Goal: Task Accomplishment & Management: Manage account settings

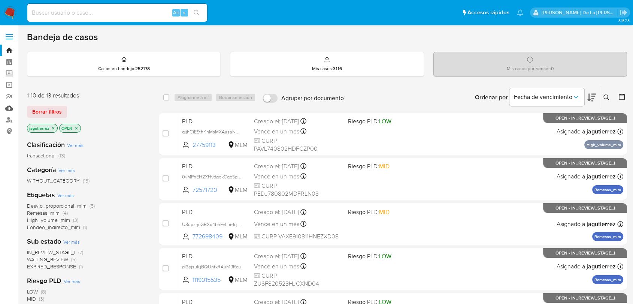
click at [9, 106] on link "Mulan" at bounding box center [44, 108] width 89 height 12
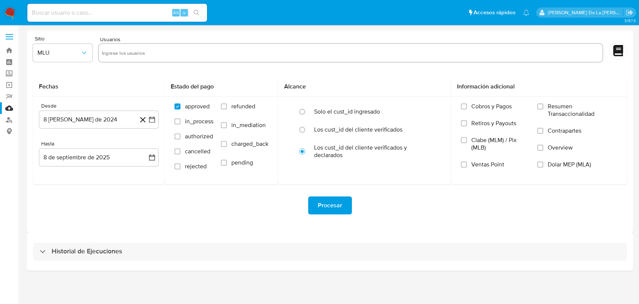
click at [30, 247] on div "Historial de Ejecuciones" at bounding box center [330, 251] width 606 height 38
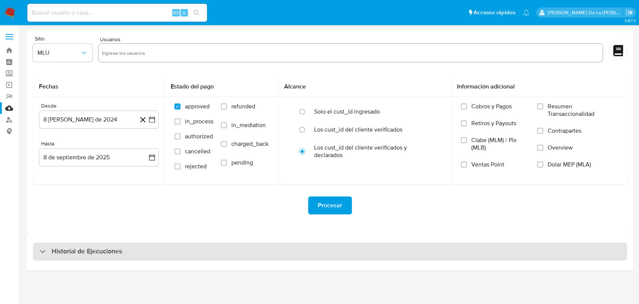
click at [42, 250] on div "Historial de Ejecuciones" at bounding box center [81, 251] width 82 height 9
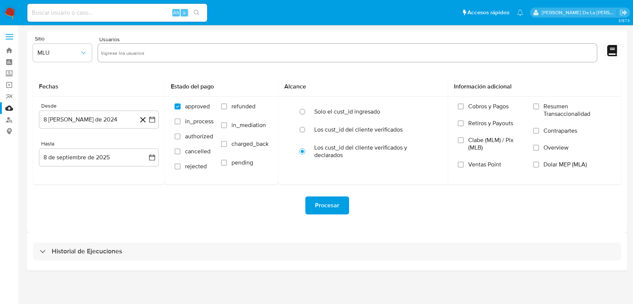
select select "10"
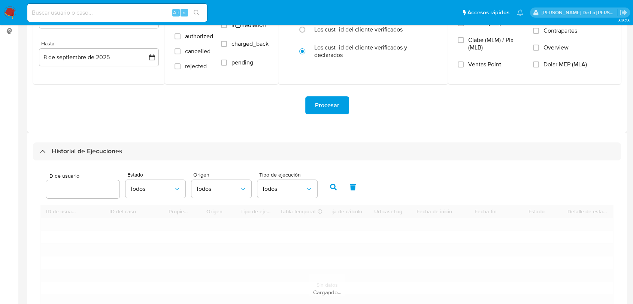
scroll to position [166, 0]
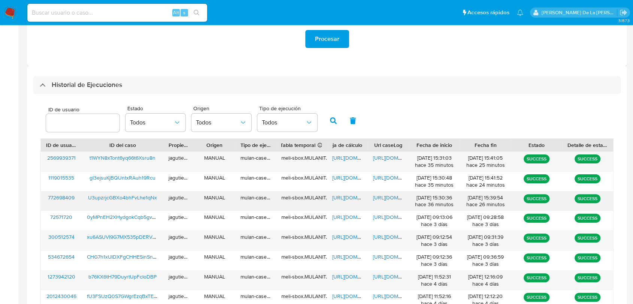
click at [121, 196] on span "U3upzrjcGBXo4bhFvLhe1qNx" at bounding box center [122, 197] width 69 height 7
click at [346, 197] on span "https://docs.google.com/spreadsheets/d/17dOYj7FzY8f7j5WWc4pf_qLPkmHFAUB9UBLm7cJ…" at bounding box center [358, 197] width 52 height 7
click at [392, 196] on span "https://docs.google.com/document/d/1qtHbRJ4ayawtb_yTxOQ2coVCll-fGNWFQiSmudNaU44…" at bounding box center [399, 197] width 52 height 7
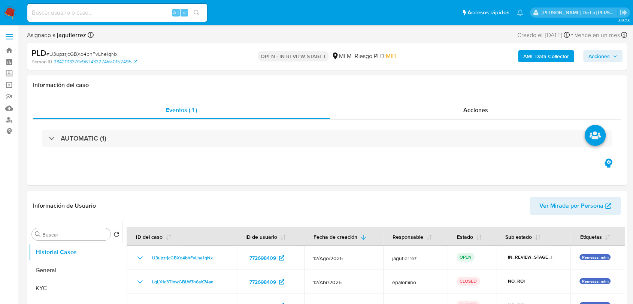
select select "10"
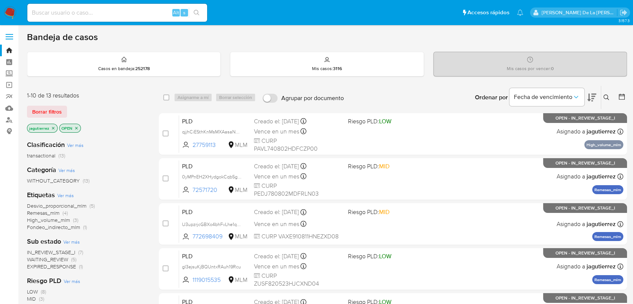
click at [52, 128] on icon "close-filter" at bounding box center [53, 128] width 4 height 4
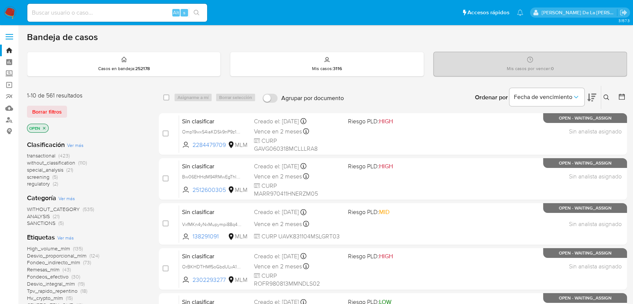
click at [43, 176] on span "screening" at bounding box center [38, 176] width 22 height 7
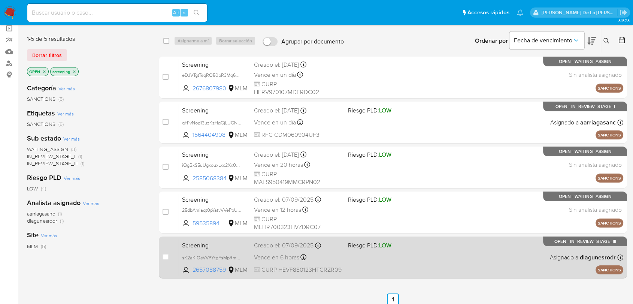
scroll to position [42, 0]
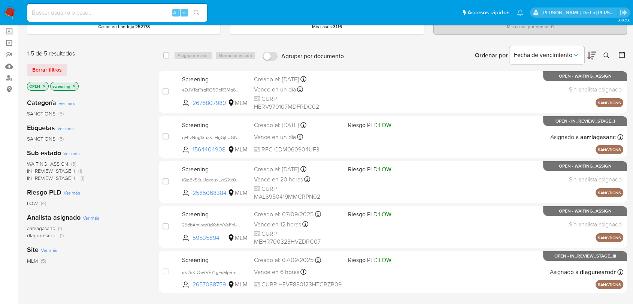
click at [593, 53] on icon at bounding box center [591, 56] width 9 height 8
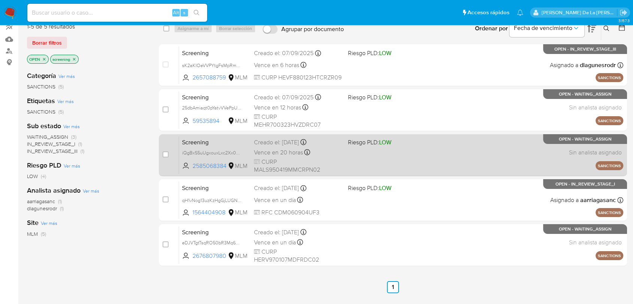
scroll to position [84, 0]
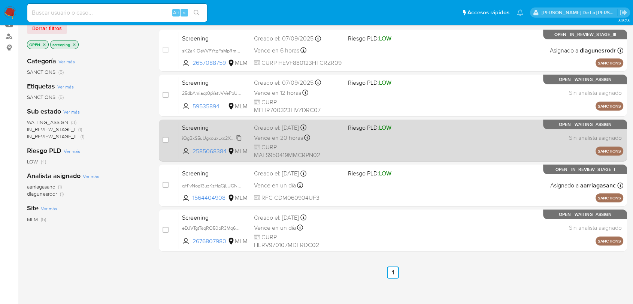
click at [235, 139] on span "iQgBxS5uUgxouxLxc2Xx0Q3T" at bounding box center [213, 137] width 63 height 8
click at [219, 138] on span "iQgBxS5uUgxouxLxc2Xx0Q3T" at bounding box center [213, 137] width 63 height 8
click at [379, 142] on div "Screening iQgBxS5uUgxouxLxc2Xx0Q3T 2585068384 MLM Riesgo PLD: LOW Creado el: 08…" at bounding box center [401, 140] width 444 height 38
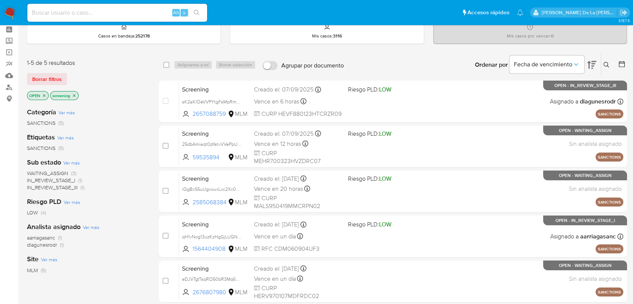
scroll to position [0, 0]
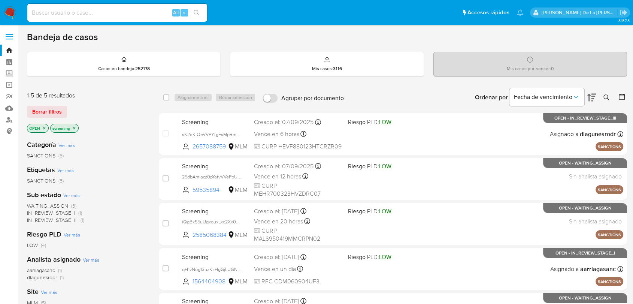
click at [8, 6] on nav "Pausado Ver notificaciones Alt s Accesos rápidos Presiona las siguientes teclas…" at bounding box center [316, 12] width 633 height 25
click at [8, 9] on img at bounding box center [10, 12] width 13 height 13
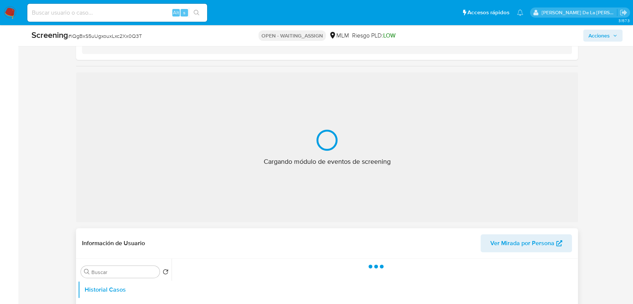
scroll to position [166, 0]
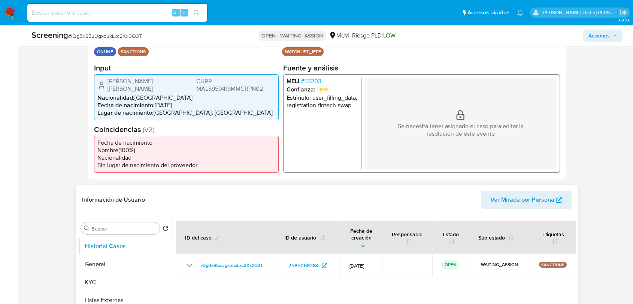
select select "10"
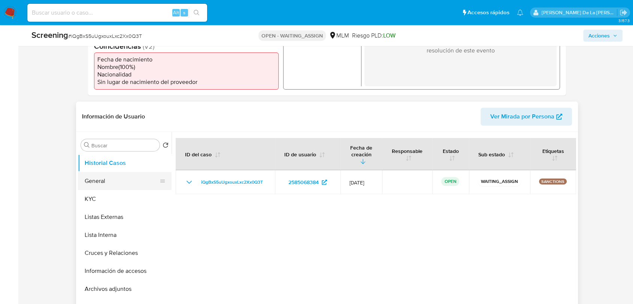
click at [111, 181] on button "General" at bounding box center [122, 181] width 88 height 18
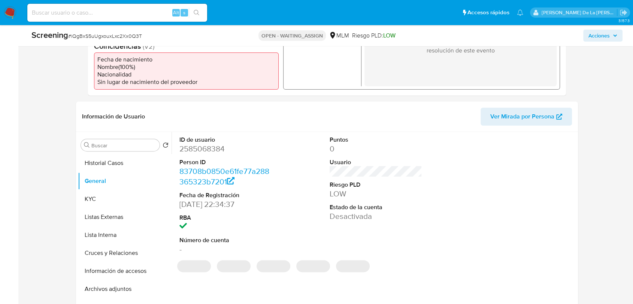
click at [204, 147] on dd "2585068384" at bounding box center [225, 148] width 93 height 10
copy dd "2585068384"
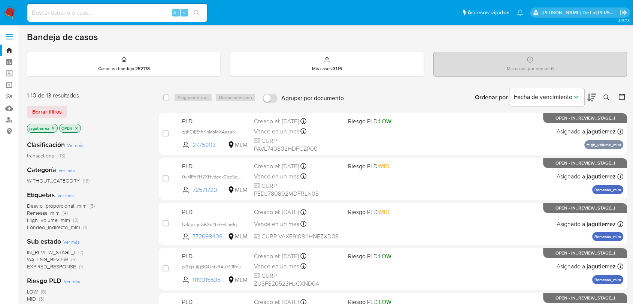
click at [64, 248] on span "IN_REVIEW_STAGE_I" at bounding box center [51, 251] width 48 height 7
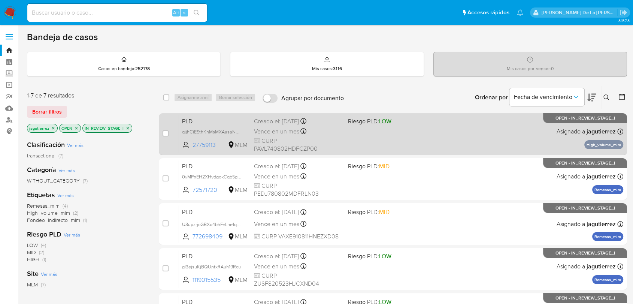
click at [393, 135] on div "PLD qjjhCiESthKnMsMXAasaN03Q 27759113 MLM Riesgo PLD: LOW Creado el: 12/08/2025…" at bounding box center [401, 134] width 444 height 38
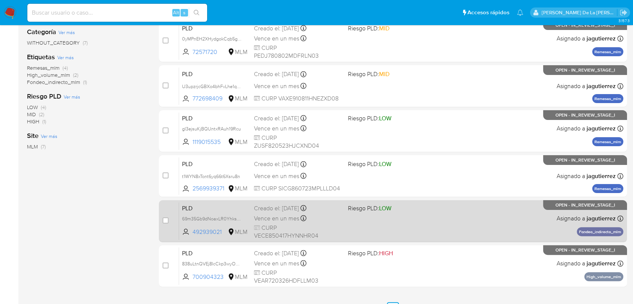
scroll to position [152, 0]
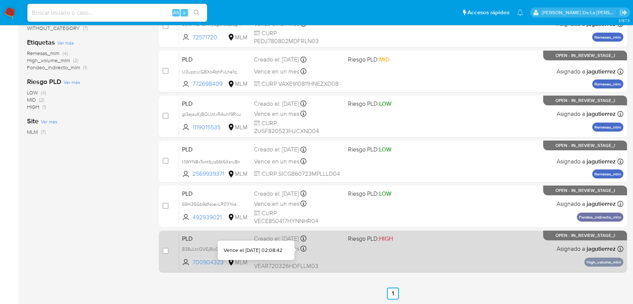
click at [373, 252] on div "PLD 838uLtnQVEj8IcCkp3wyO9lY 700904323 MLM Riesgo PLD: HIGH Creado el: 12/08/20…" at bounding box center [401, 251] width 444 height 38
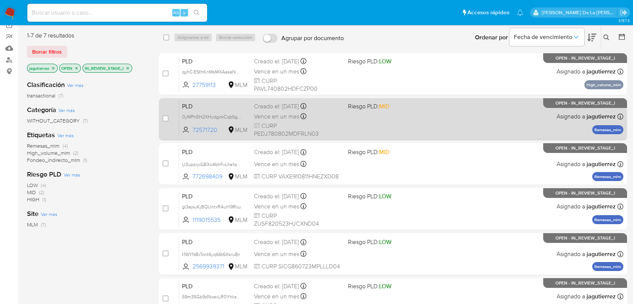
scroll to position [0, 0]
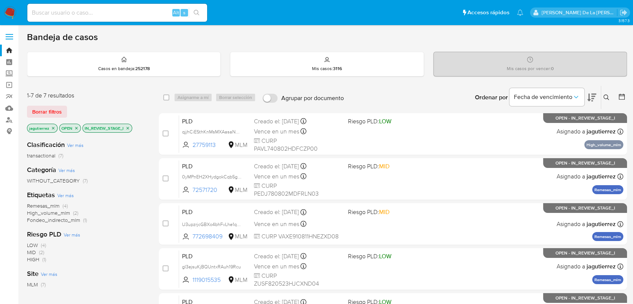
click at [7, 10] on img at bounding box center [10, 12] width 13 height 13
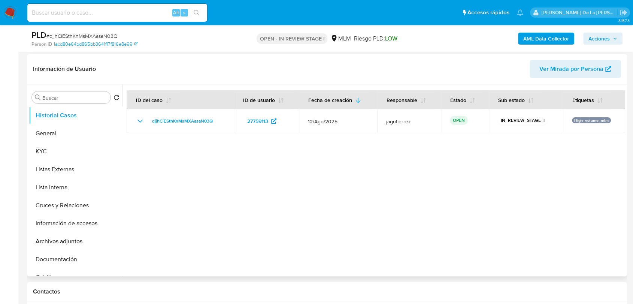
scroll to position [125, 0]
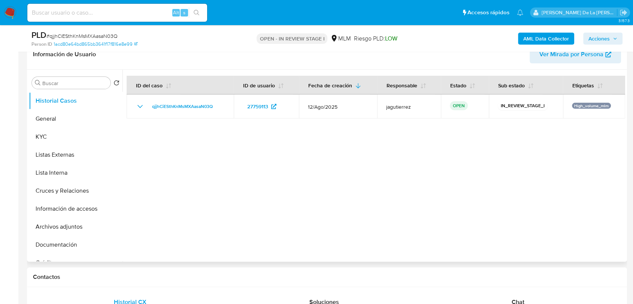
select select "10"
click at [73, 122] on button "General" at bounding box center [73, 119] width 88 height 18
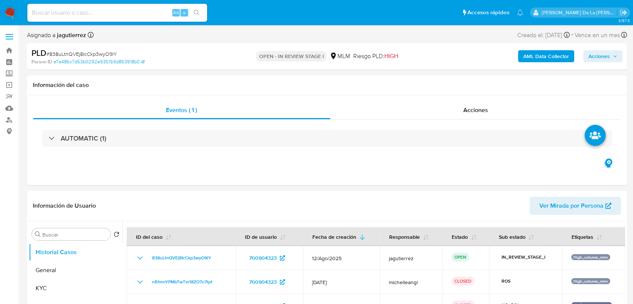
select select "10"
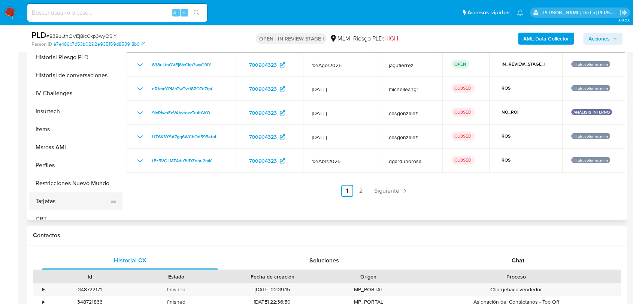
scroll to position [316, 0]
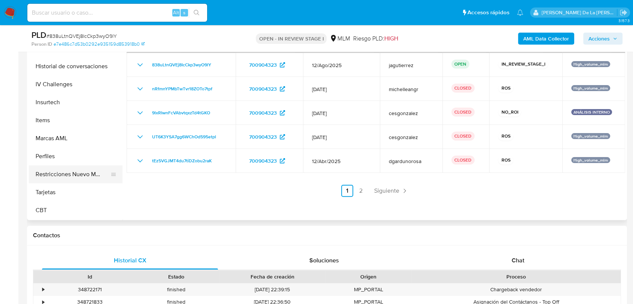
click at [79, 176] on button "Restricciones Nuevo Mundo" at bounding box center [73, 174] width 88 height 18
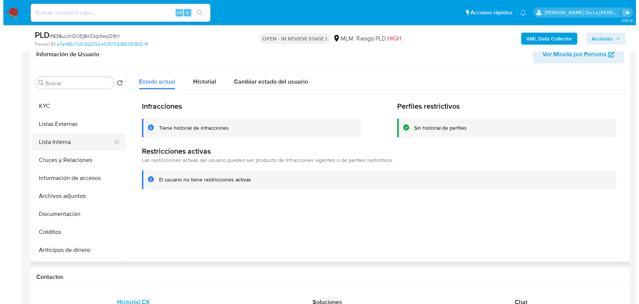
scroll to position [0, 0]
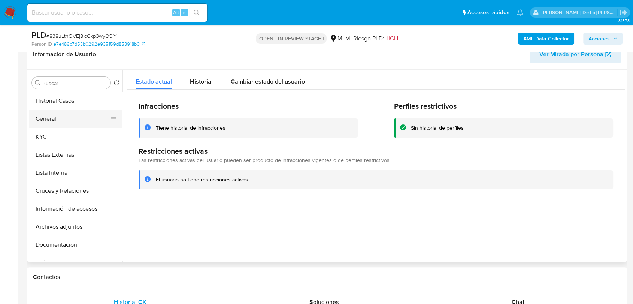
click at [57, 122] on button "General" at bounding box center [73, 119] width 88 height 18
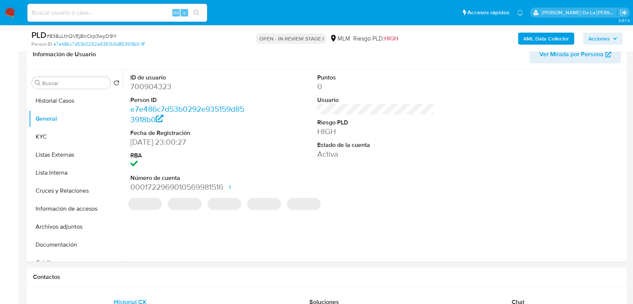
click at [155, 90] on dd "700904323" at bounding box center [188, 86] width 117 height 10
copy dd "700904323"
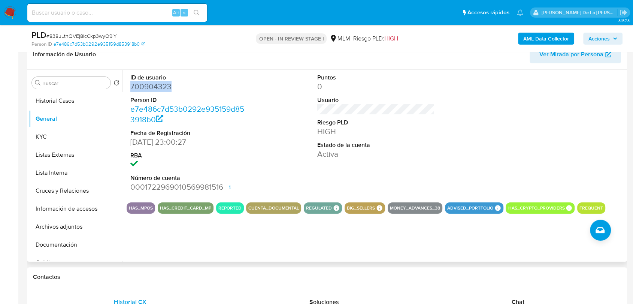
click at [253, 138] on div "ID de usuario 700904323 Person ID e7e486c7d53b0292e935159d853918b0 Fecha de Reg…" at bounding box center [376, 133] width 499 height 127
click at [53, 246] on button "Documentación" at bounding box center [73, 245] width 88 height 18
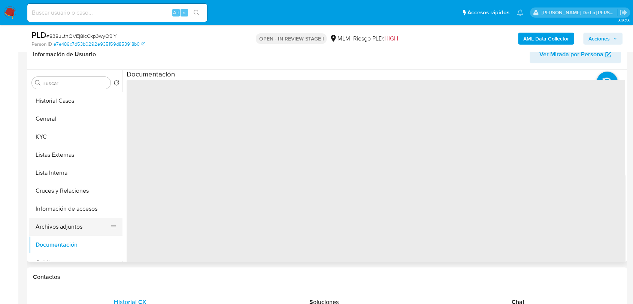
click at [63, 230] on button "Archivos adjuntos" at bounding box center [73, 227] width 88 height 18
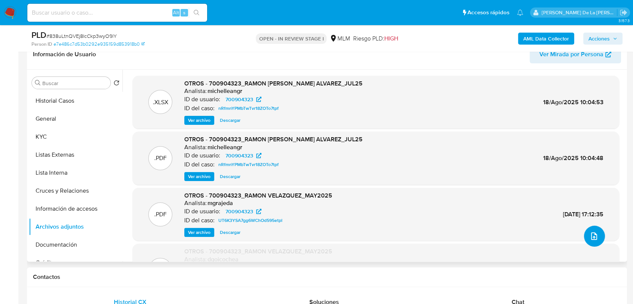
click at [590, 234] on icon "upload-file" at bounding box center [594, 235] width 9 height 9
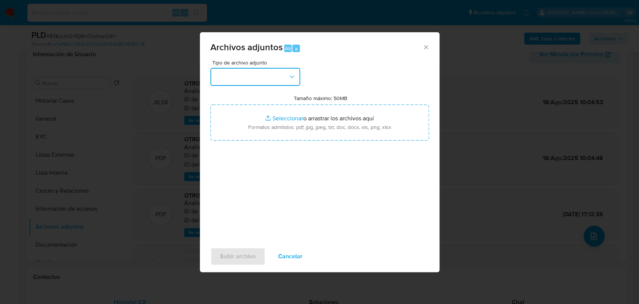
click at [276, 80] on button "button" at bounding box center [255, 77] width 90 height 18
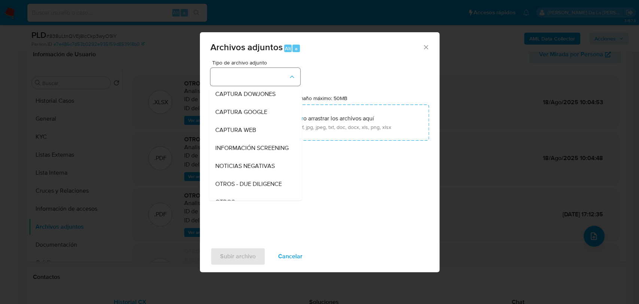
scroll to position [39, 0]
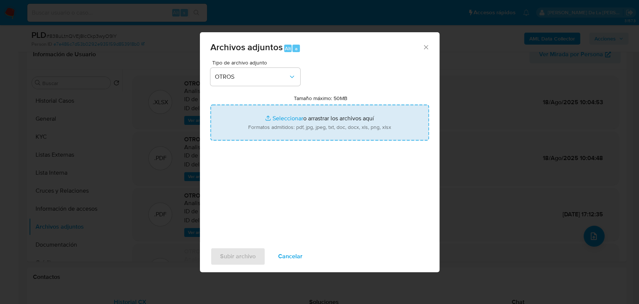
type input "C:\fakepath\700904323_RAMON VELAZQUEZ ALVAREZ_AGO2025.pdf"
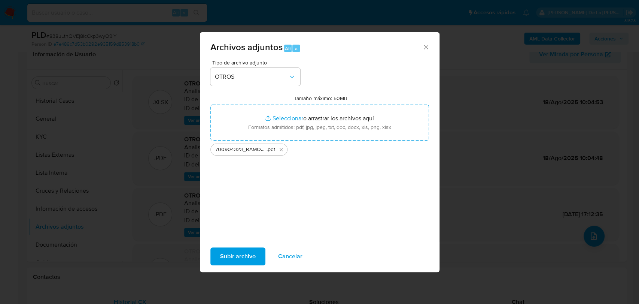
click at [270, 193] on div "Tipo de archivo adjunto OTROS Tamaño máximo: 50MB Seleccionar archivos Seleccio…" at bounding box center [319, 148] width 219 height 177
click at [293, 254] on span "Cancelar" at bounding box center [290, 256] width 24 height 16
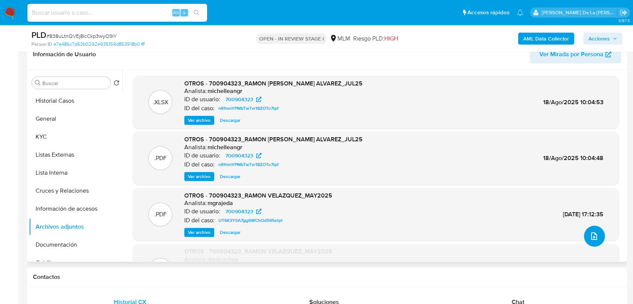
click at [590, 235] on icon "upload-file" at bounding box center [594, 235] width 9 height 9
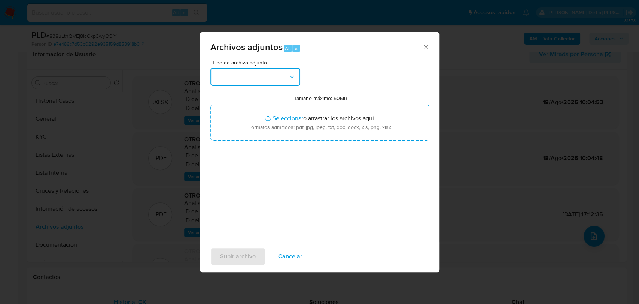
click at [254, 75] on button "button" at bounding box center [255, 77] width 90 height 18
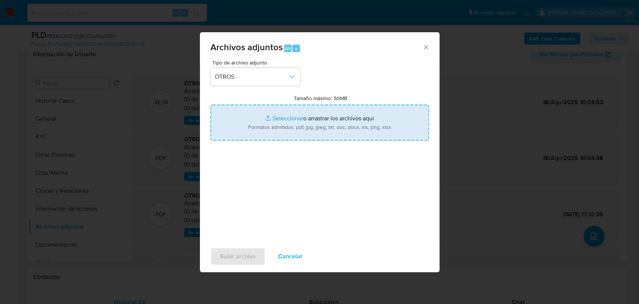
type input "C:\fakepath\700904323_RAMON VELAZQUEZ ALVAREZ_AGO2025.pdf"
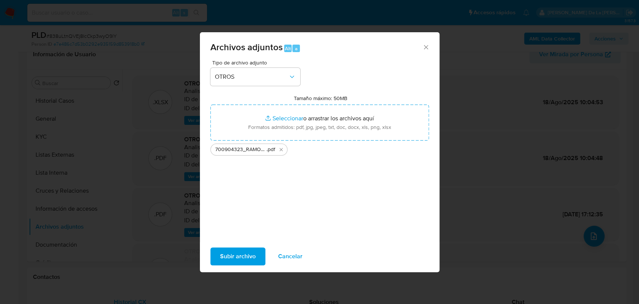
click at [236, 256] on span "Subir archivo" at bounding box center [238, 256] width 36 height 16
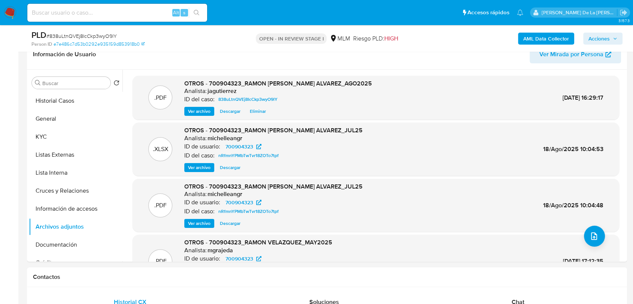
click at [593, 37] on span "Acciones" at bounding box center [598, 39] width 21 height 12
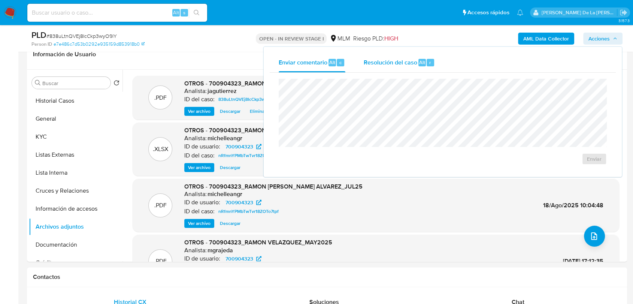
click at [427, 63] on div "r" at bounding box center [430, 62] width 7 height 7
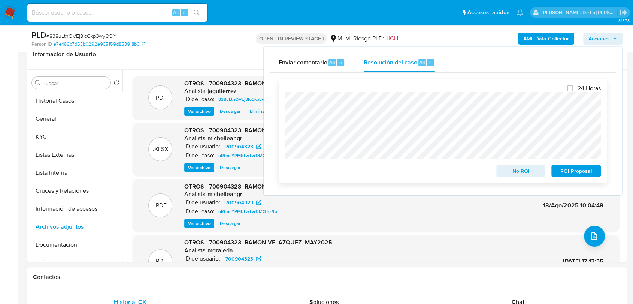
click at [527, 172] on span "No ROI" at bounding box center [521, 171] width 39 height 10
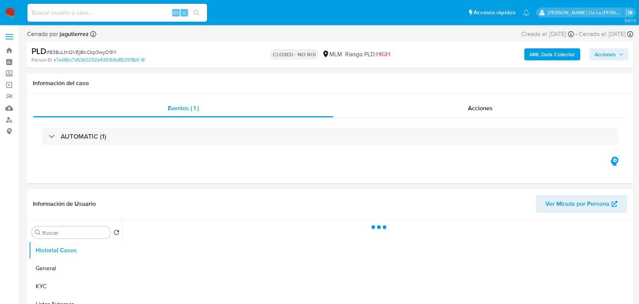
select select "10"
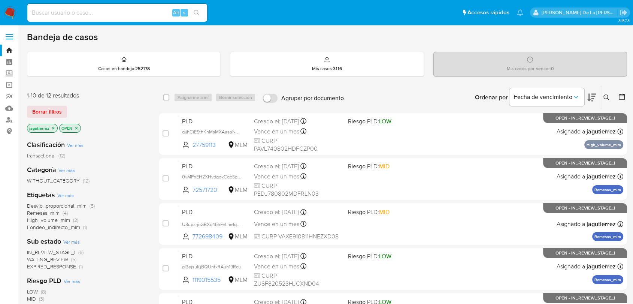
click at [11, 14] on img at bounding box center [10, 12] width 13 height 13
click at [54, 128] on icon "close-filter" at bounding box center [53, 128] width 4 height 4
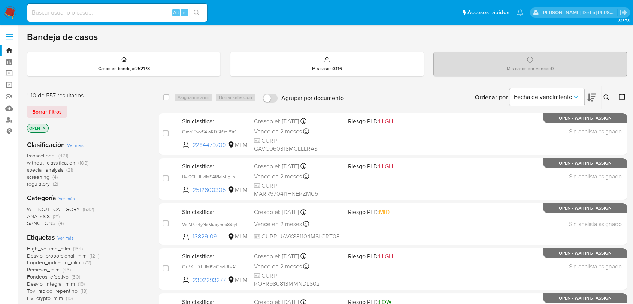
click at [42, 176] on span "screening" at bounding box center [38, 176] width 22 height 7
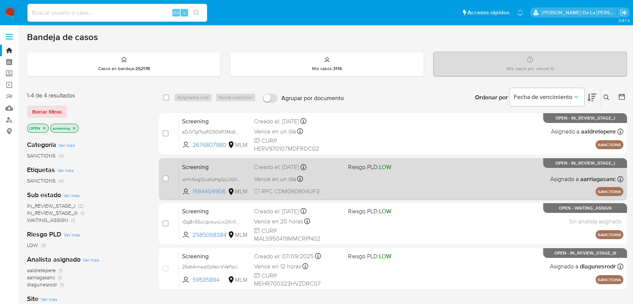
scroll to position [42, 0]
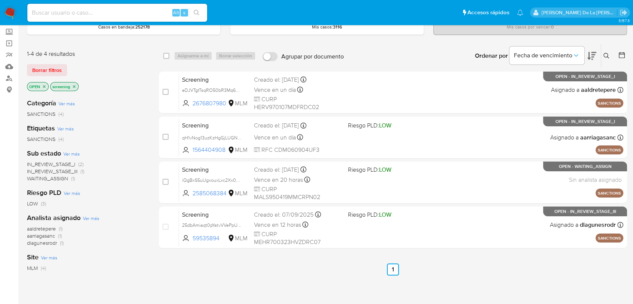
click at [8, 10] on img at bounding box center [10, 12] width 13 height 13
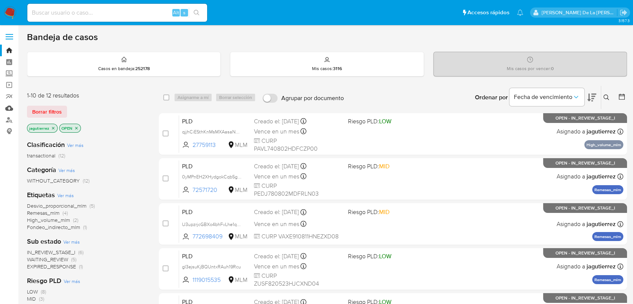
click at [9, 109] on link "Mulan" at bounding box center [44, 108] width 89 height 12
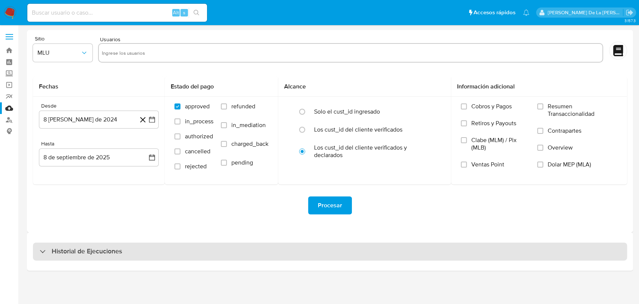
drag, startPoint x: 93, startPoint y: 246, endPoint x: 98, endPoint y: 246, distance: 4.6
click at [93, 247] on h3 "Historial de Ejecuciones" at bounding box center [87, 251] width 70 height 9
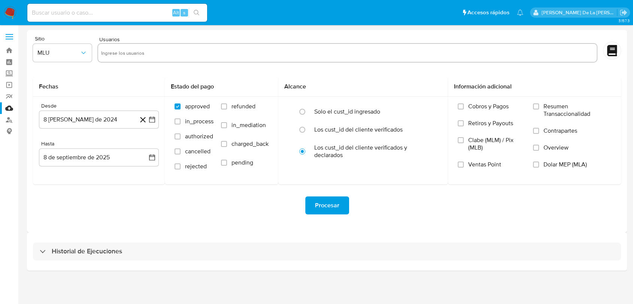
select select "10"
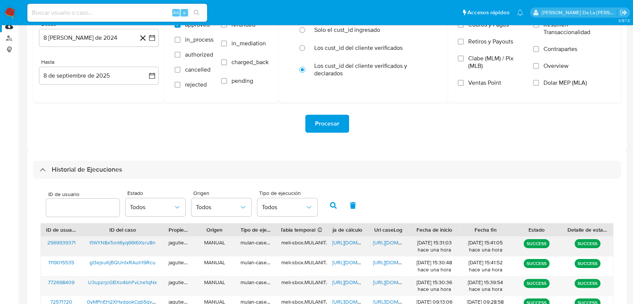
scroll to position [125, 0]
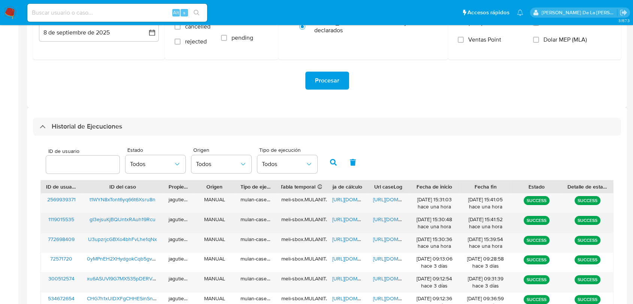
click at [111, 219] on span "gI3ejsuKjBQUntxRAuh19Rcu" at bounding box center [123, 218] width 66 height 7
click at [340, 219] on span "[URL][DOMAIN_NAME]" at bounding box center [358, 218] width 52 height 7
click at [386, 217] on span "[URL][DOMAIN_NAME]" at bounding box center [399, 218] width 52 height 7
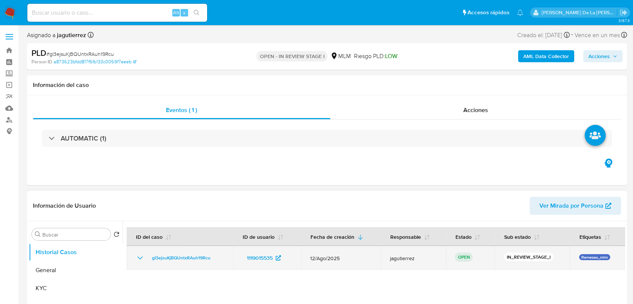
select select "10"
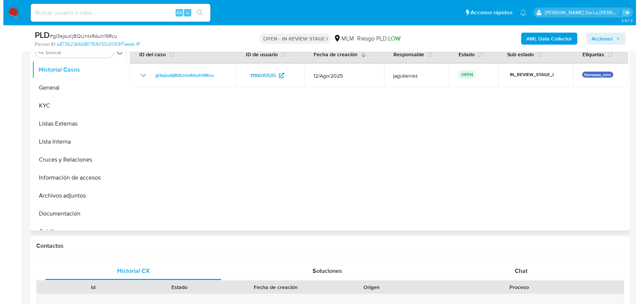
scroll to position [125, 0]
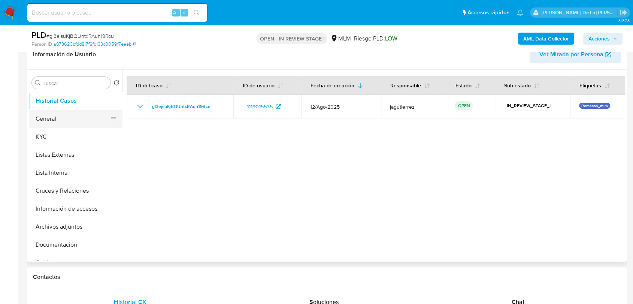
click at [64, 115] on button "General" at bounding box center [73, 119] width 88 height 18
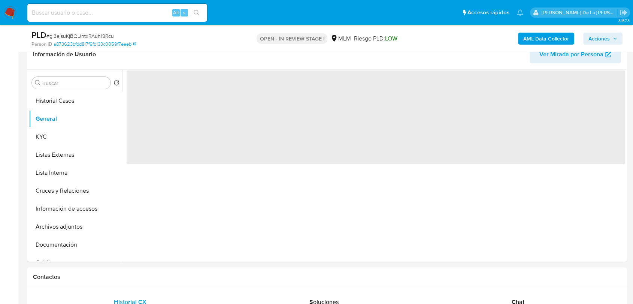
click at [542, 37] on b "AML Data Collector" at bounding box center [546, 39] width 46 height 12
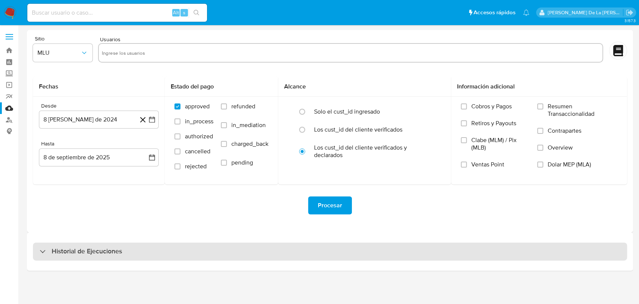
click at [60, 248] on h3 "Historial de Ejecuciones" at bounding box center [87, 251] width 70 height 9
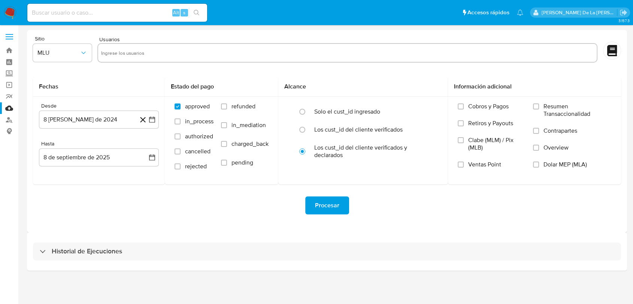
select select "10"
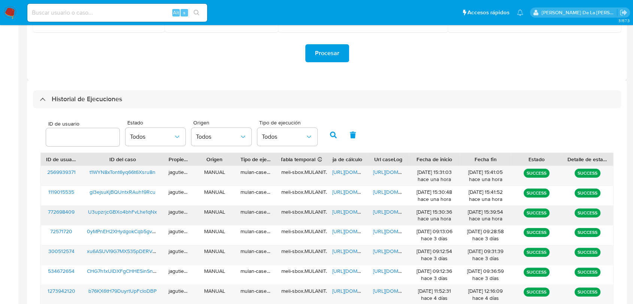
scroll to position [166, 0]
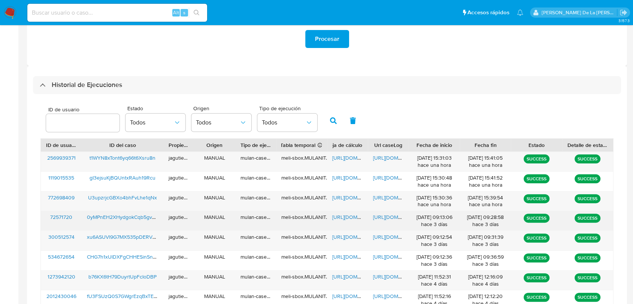
click at [390, 217] on span "[URL][DOMAIN_NAME]" at bounding box center [399, 216] width 52 height 7
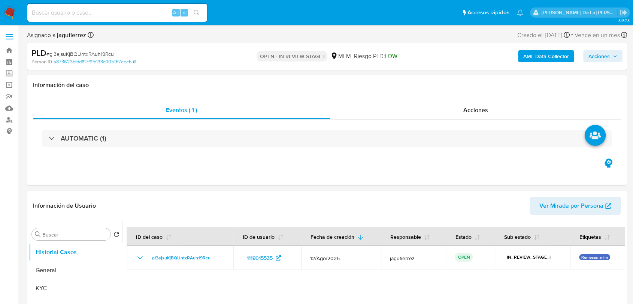
select select "10"
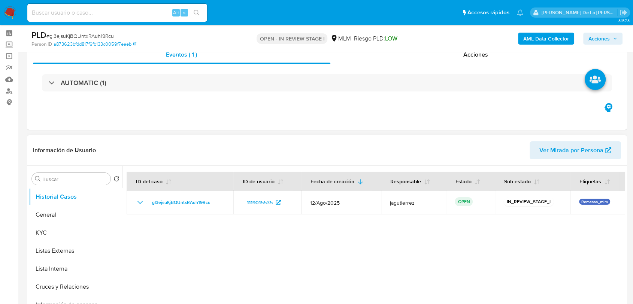
scroll to position [83, 0]
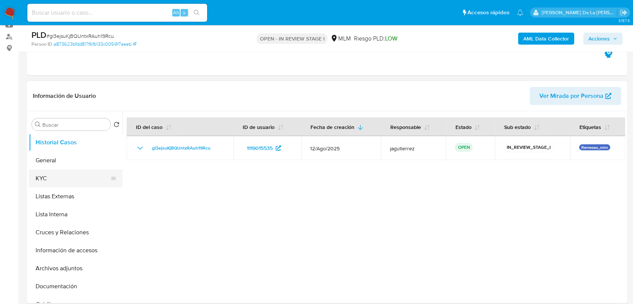
click at [79, 177] on button "KYC" at bounding box center [73, 178] width 88 height 18
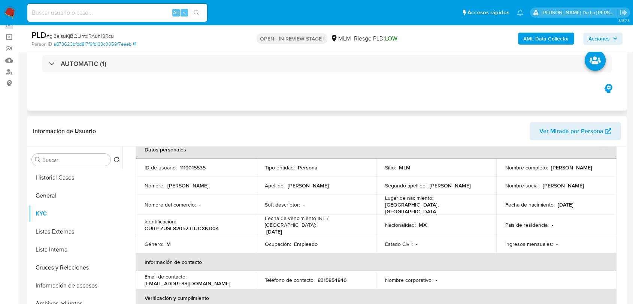
scroll to position [0, 0]
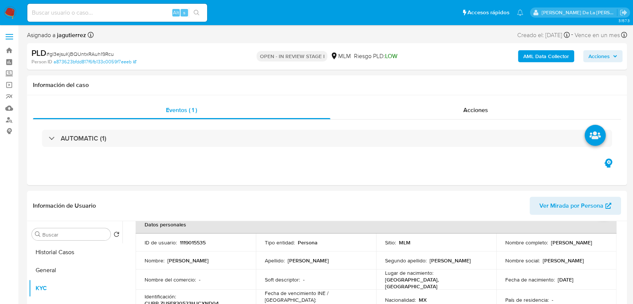
click at [10, 10] on img at bounding box center [10, 12] width 13 height 13
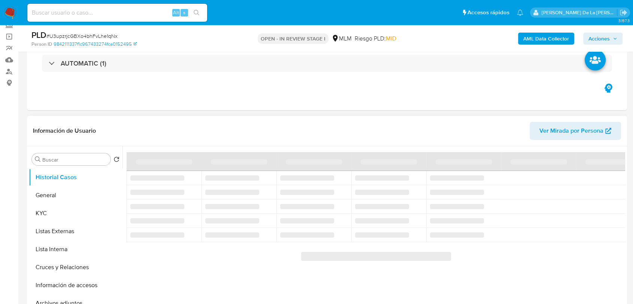
scroll to position [125, 0]
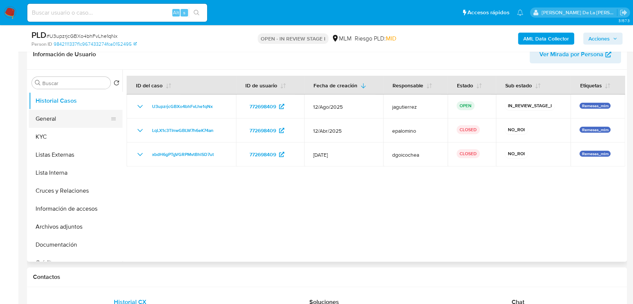
select select "10"
click at [55, 130] on button "KYC" at bounding box center [73, 137] width 88 height 18
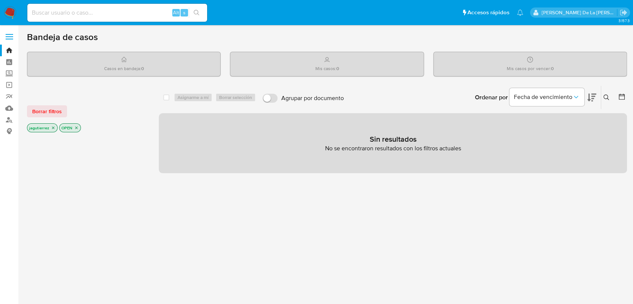
click at [10, 10] on img at bounding box center [10, 12] width 13 height 13
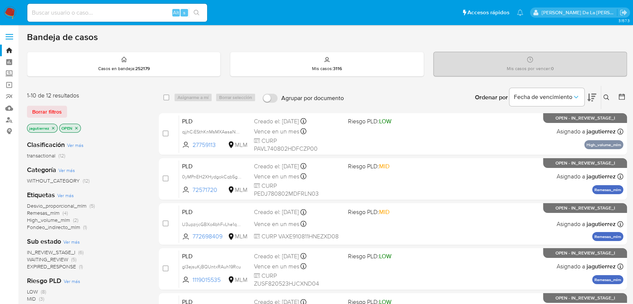
click at [51, 216] on span "High_volume_mlm" at bounding box center [48, 219] width 43 height 7
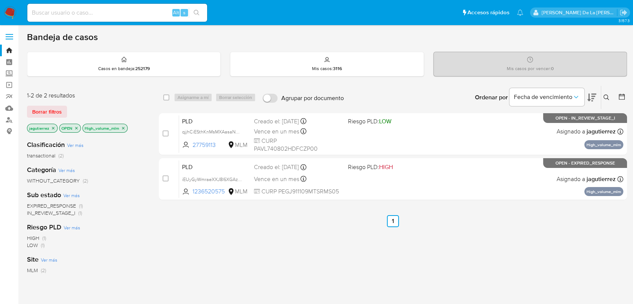
click at [124, 128] on icon "close-filter" at bounding box center [123, 128] width 4 height 4
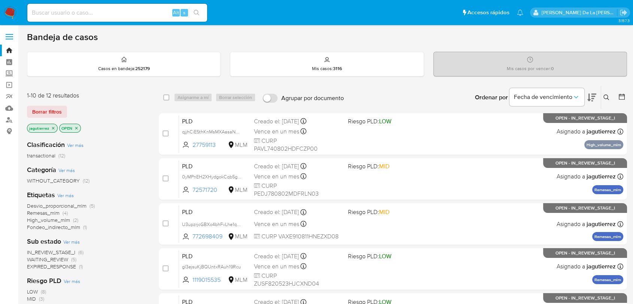
click at [48, 213] on span "Remesas_mlm" at bounding box center [43, 212] width 33 height 7
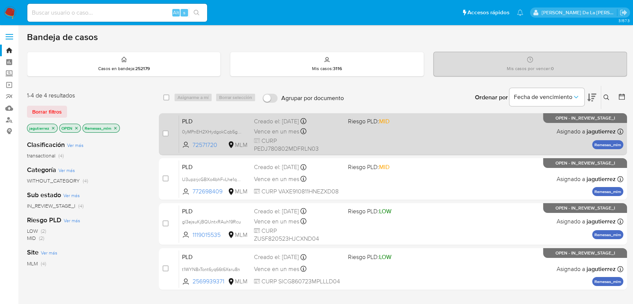
click at [446, 140] on div "PLD 0yMPnEH2XHydgokCqb5gvJ7e 72571720 MLM Riesgo PLD: MID Creado el: 12/08/2025…" at bounding box center [401, 134] width 444 height 38
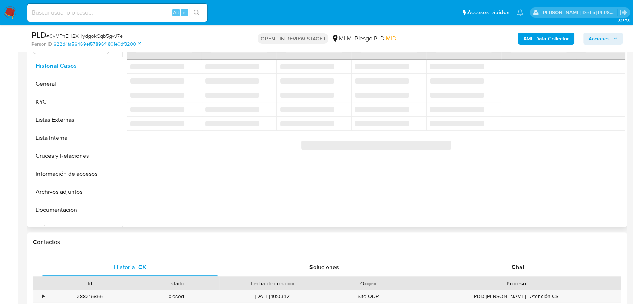
scroll to position [125, 0]
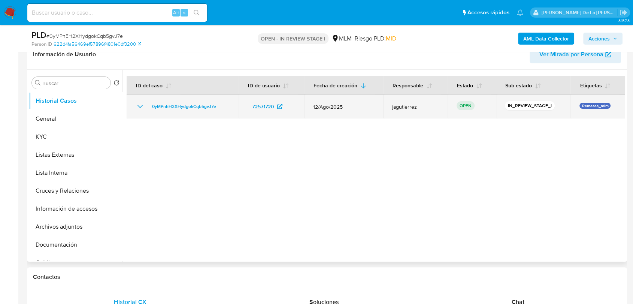
select select "10"
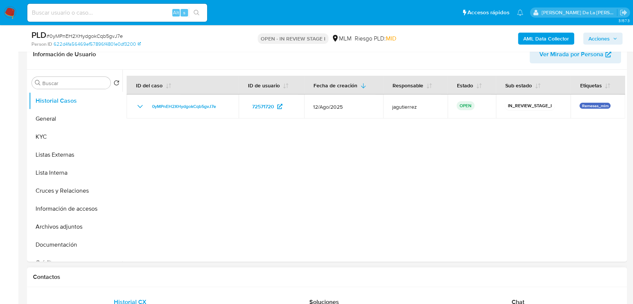
scroll to position [249, 0]
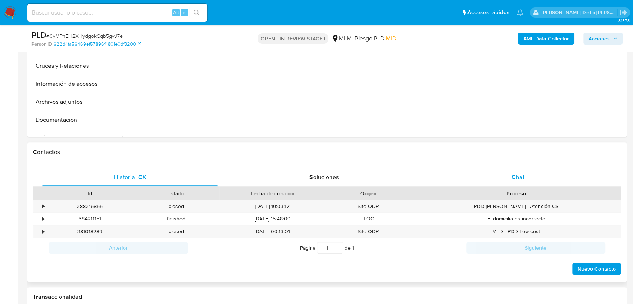
click at [528, 175] on div "Chat" at bounding box center [518, 177] width 176 height 18
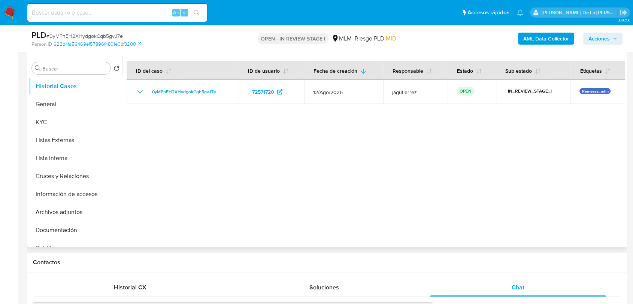
scroll to position [125, 0]
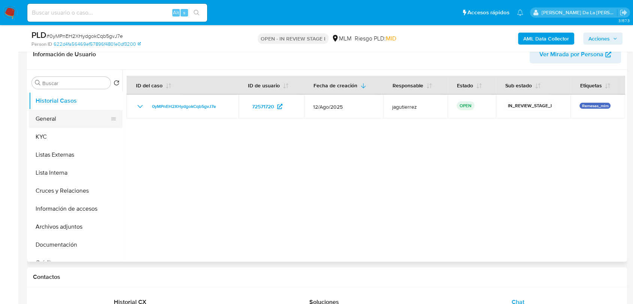
click at [70, 120] on button "General" at bounding box center [73, 119] width 88 height 18
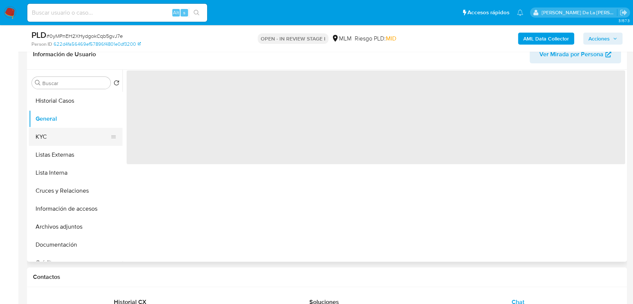
click at [65, 139] on button "KYC" at bounding box center [73, 137] width 88 height 18
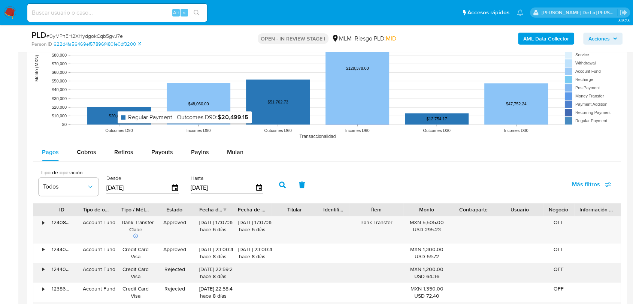
scroll to position [957, 0]
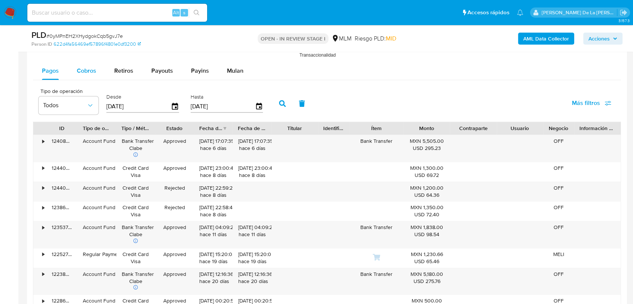
click at [75, 71] on button "Cobros" at bounding box center [86, 71] width 37 height 18
select select "10"
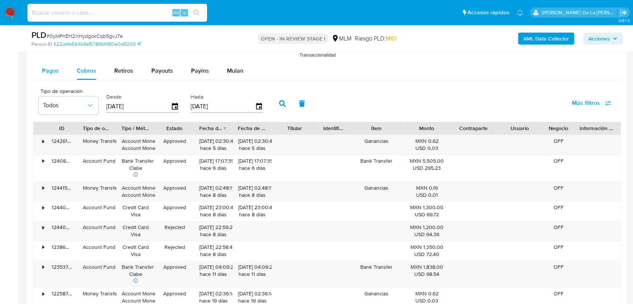
drag, startPoint x: 48, startPoint y: 71, endPoint x: 47, endPoint y: 67, distance: 4.6
click at [48, 71] on span "Pagos" at bounding box center [50, 70] width 17 height 9
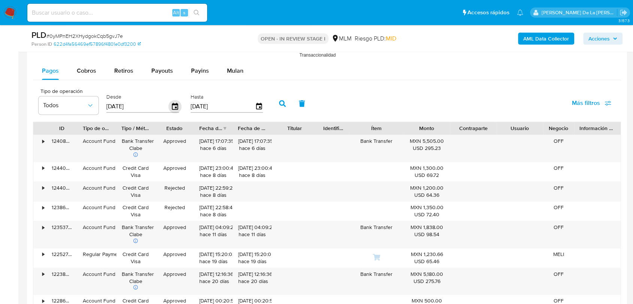
click at [178, 104] on icon "button" at bounding box center [175, 106] width 13 height 13
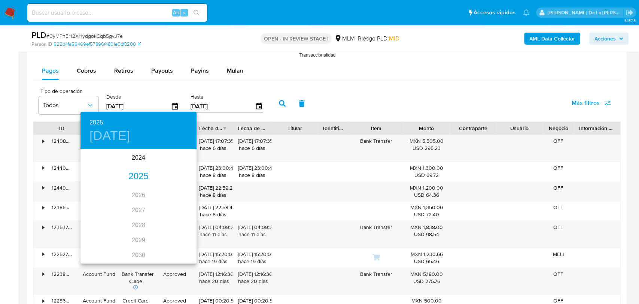
click at [140, 178] on div "2025" at bounding box center [139, 176] width 116 height 15
click at [102, 222] on div "[DATE]." at bounding box center [100, 220] width 39 height 28
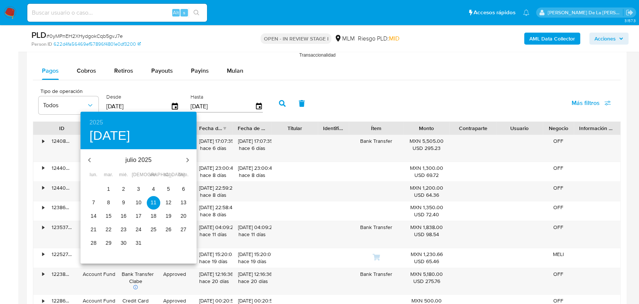
click at [108, 188] on p "1" at bounding box center [108, 188] width 3 height 7
type input "[DATE]"
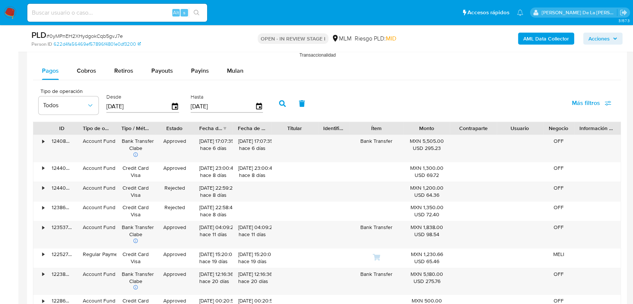
click at [261, 96] on label "Hasta" at bounding box center [227, 96] width 73 height 7
click at [258, 104] on icon "button" at bounding box center [258, 106] width 13 height 13
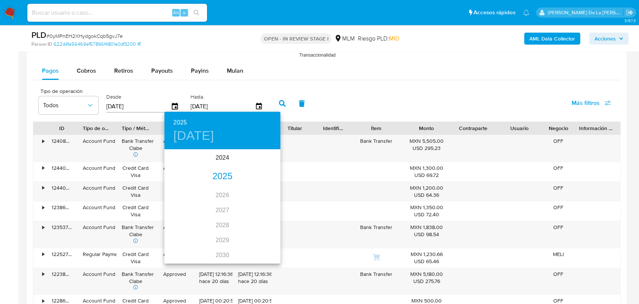
click at [221, 173] on div "2025" at bounding box center [222, 176] width 116 height 15
click at [182, 223] on div "[DATE]." at bounding box center [183, 220] width 39 height 28
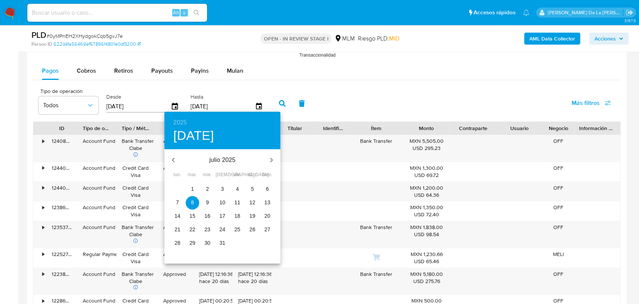
click at [223, 245] on p "31" at bounding box center [222, 242] width 6 height 7
type input "[DATE]"
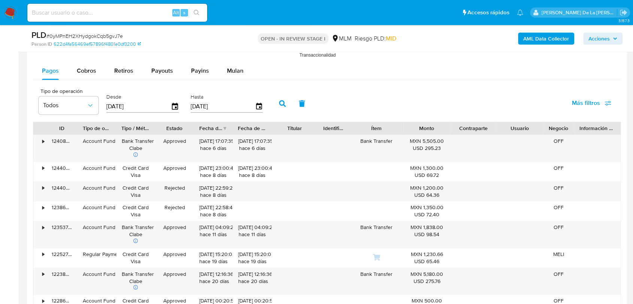
click at [282, 95] on button "button" at bounding box center [282, 103] width 19 height 18
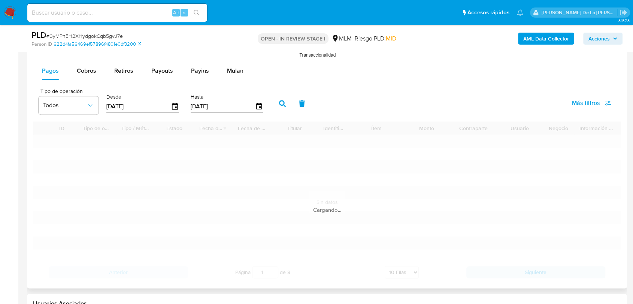
click at [282, 99] on button "button" at bounding box center [282, 103] width 19 height 18
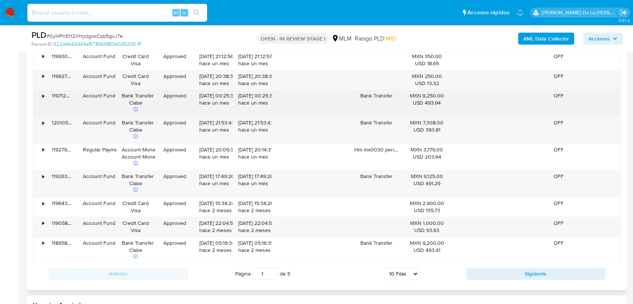
scroll to position [1082, 0]
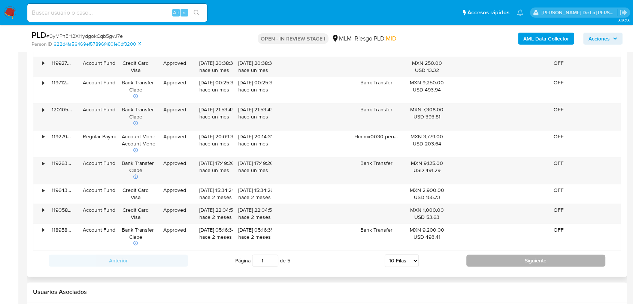
click at [485, 261] on button "Siguiente" at bounding box center [535, 260] width 139 height 12
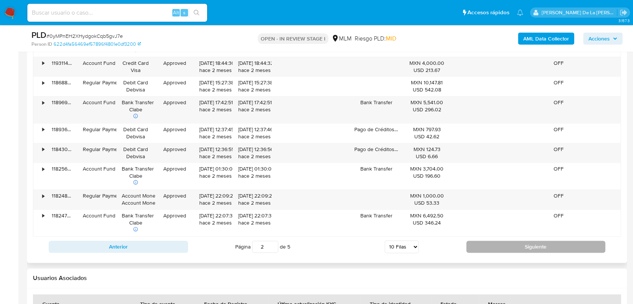
click at [501, 248] on button "Siguiente" at bounding box center [535, 246] width 139 height 12
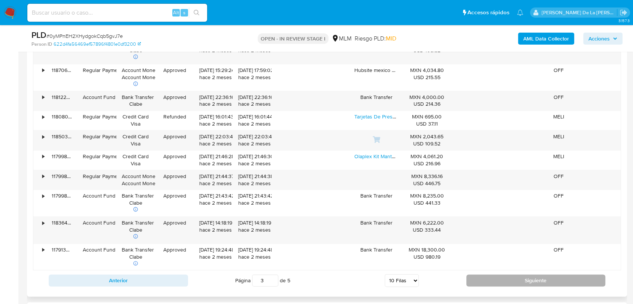
scroll to position [1040, 0]
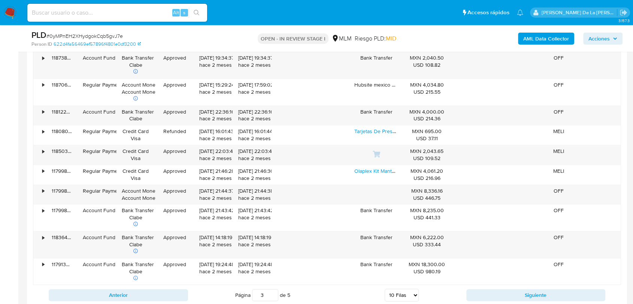
drag, startPoint x: 495, startPoint y: 293, endPoint x: 492, endPoint y: 289, distance: 5.2
click at [495, 294] on button "Siguiente" at bounding box center [535, 295] width 139 height 12
type input "4"
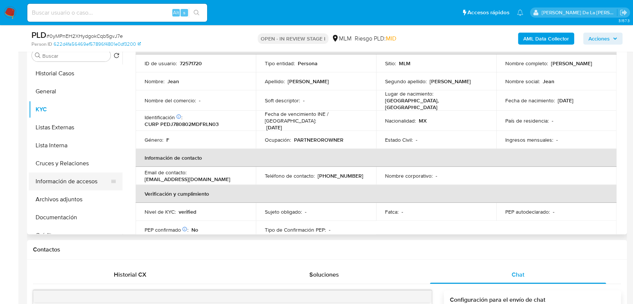
scroll to position [125, 0]
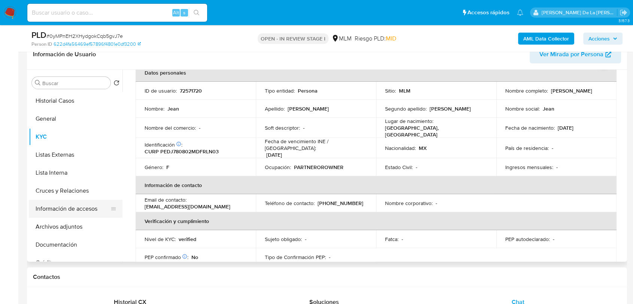
click at [69, 211] on button "Información de accesos" at bounding box center [73, 209] width 88 height 18
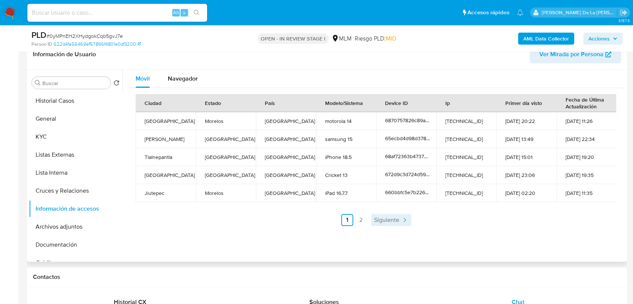
click at [394, 218] on span "Siguiente" at bounding box center [386, 220] width 25 height 6
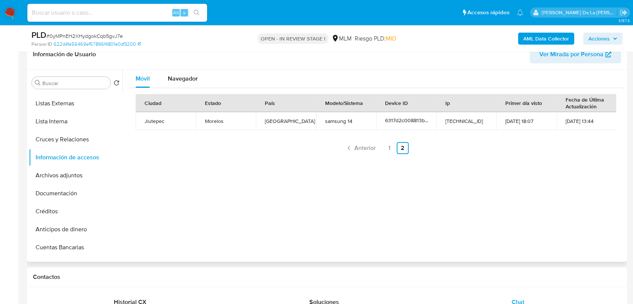
scroll to position [125, 0]
click at [79, 85] on input "Buscar" at bounding box center [74, 83] width 65 height 7
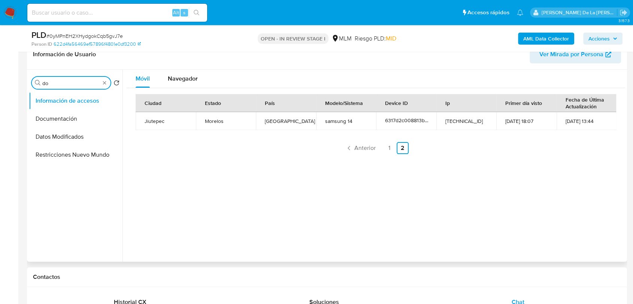
scroll to position [0, 0]
type input "d"
type input "dire"
click at [98, 107] on button "Información de accesos" at bounding box center [73, 101] width 88 height 18
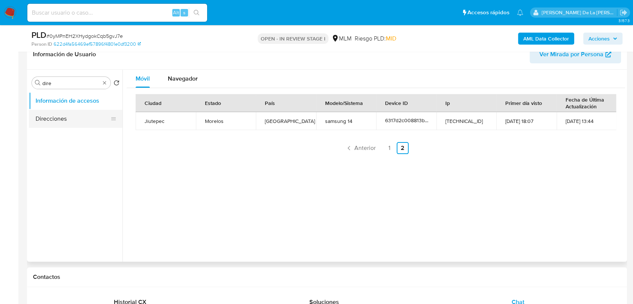
click at [78, 116] on button "Direcciones" at bounding box center [73, 119] width 88 height 18
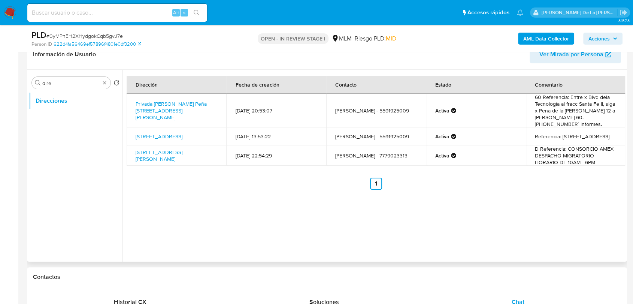
drag, startPoint x: 175, startPoint y: 156, endPoint x: 134, endPoint y: 98, distance: 70.2
click at [134, 98] on tbody "Privada [PERSON_NAME] Peña De La [PERSON_NAME][STREET_ADDRESS] 60 [DATE] 20:53:…" at bounding box center [376, 130] width 499 height 72
click at [189, 169] on div "Dirección Fecha de creación Contacto Estado Comentario Privada [PERSON_NAME] [S…" at bounding box center [376, 133] width 499 height 114
click at [96, 83] on input "dire" at bounding box center [71, 83] width 58 height 7
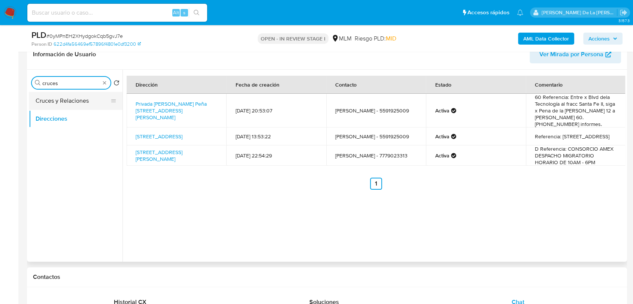
type input "cruces"
click at [67, 97] on button "Cruces y Relaciones" at bounding box center [73, 101] width 88 height 18
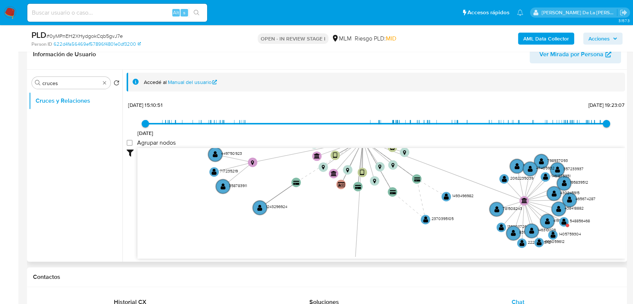
drag, startPoint x: 417, startPoint y: 175, endPoint x: 418, endPoint y: 142, distance: 33.3
click at [418, 142] on div "[DATE] [DATE] 15:10:51 [DATE] 19:23:07 Agrupar nodos Filtros Confianza alta Dev…" at bounding box center [376, 178] width 499 height 159
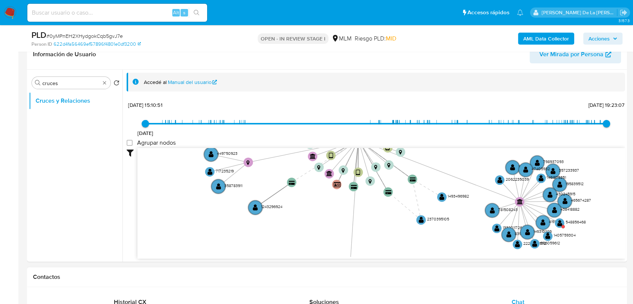
drag, startPoint x: 427, startPoint y: 185, endPoint x: 401, endPoint y: 278, distance: 95.8
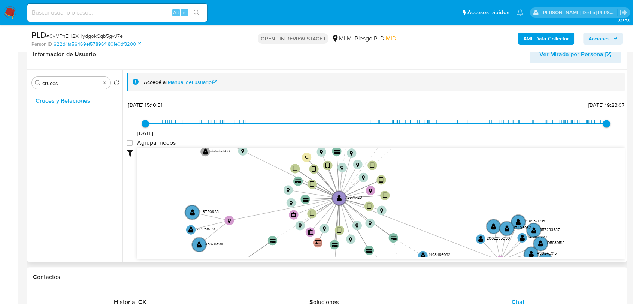
drag, startPoint x: 431, startPoint y: 187, endPoint x: 437, endPoint y: 142, distance: 45.0
click at [437, 142] on div "[DATE] [DATE] 15:10:51 [DATE] 19:23:07 Agrupar nodos Filtros Confianza alta Dev…" at bounding box center [376, 178] width 499 height 159
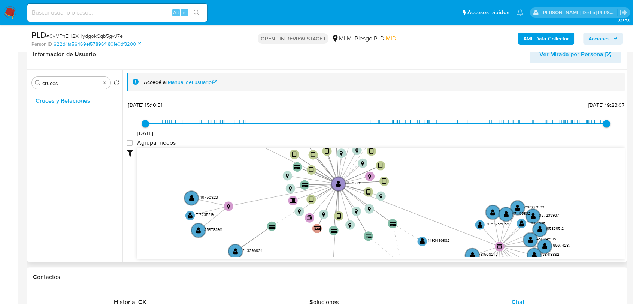
click at [108, 182] on ul "Cruces y Relaciones" at bounding box center [76, 176] width 94 height 169
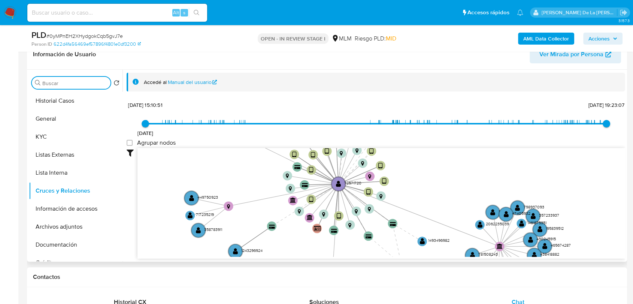
click at [52, 85] on input "Buscar" at bounding box center [74, 83] width 65 height 7
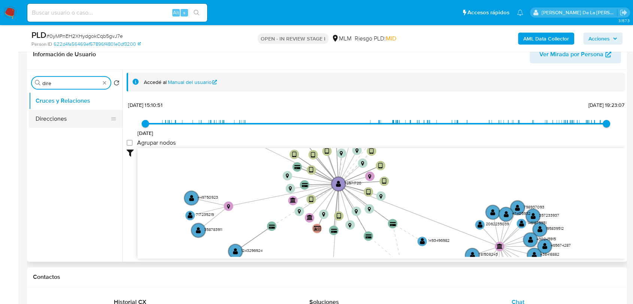
type input "dire"
click at [52, 118] on button "Direcciones" at bounding box center [73, 119] width 88 height 18
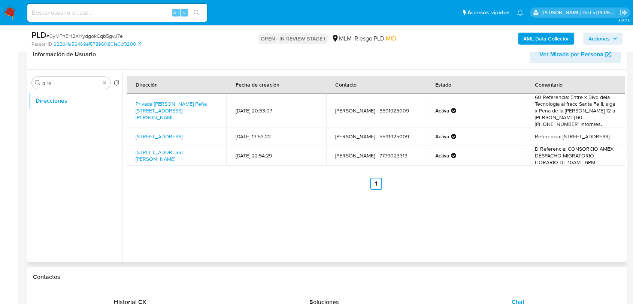
drag, startPoint x: 204, startPoint y: 113, endPoint x: 131, endPoint y: 102, distance: 74.6
click at [131, 102] on td "Privada [PERSON_NAME] Peña [STREET_ADDRESS][PERSON_NAME]" at bounding box center [177, 111] width 100 height 34
copy link "Privada [PERSON_NAME] Peña [STREET_ADDRESS][PERSON_NAME]"
drag, startPoint x: 196, startPoint y: 134, endPoint x: 132, endPoint y: 126, distance: 64.2
click at [132, 127] on td "[STREET_ADDRESS]" at bounding box center [177, 136] width 100 height 18
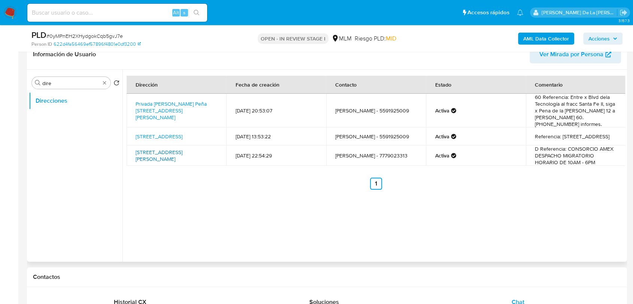
copy link "[STREET_ADDRESS]"
drag, startPoint x: 168, startPoint y: 154, endPoint x: 132, endPoint y: 143, distance: 37.6
click at [132, 145] on td "[STREET_ADDRESS][PERSON_NAME]" at bounding box center [177, 155] width 100 height 20
copy link "[STREET_ADDRESS][PERSON_NAME]"
click at [210, 222] on div "Dirección Fecha de creación Contacto Estado Comentario Privada [PERSON_NAME] [S…" at bounding box center [373, 166] width 503 height 192
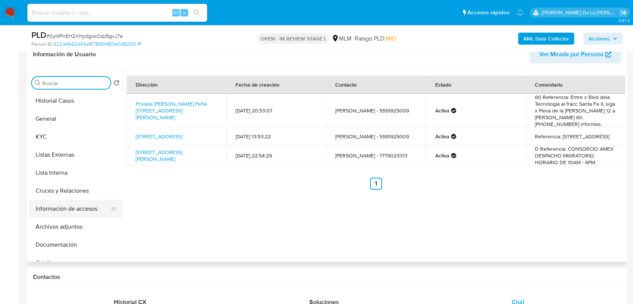
click at [63, 214] on button "Información de accesos" at bounding box center [73, 209] width 88 height 18
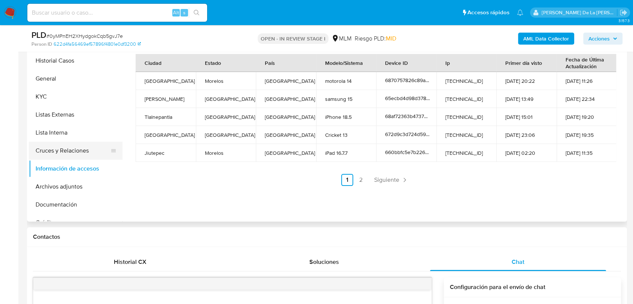
scroll to position [166, 0]
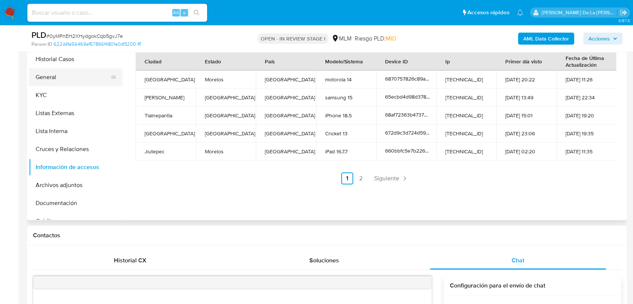
click at [55, 75] on button "General" at bounding box center [73, 77] width 88 height 18
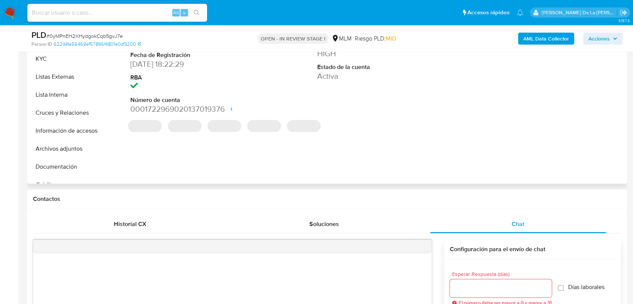
scroll to position [125, 0]
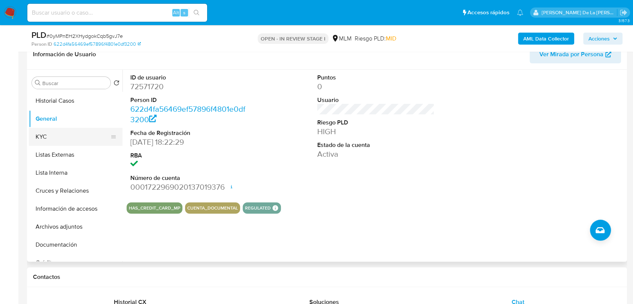
click at [52, 130] on button "KYC" at bounding box center [73, 137] width 88 height 18
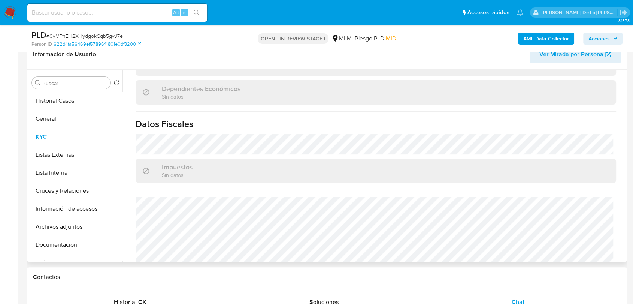
scroll to position [463, 0]
